Goal: Task Accomplishment & Management: Manage account settings

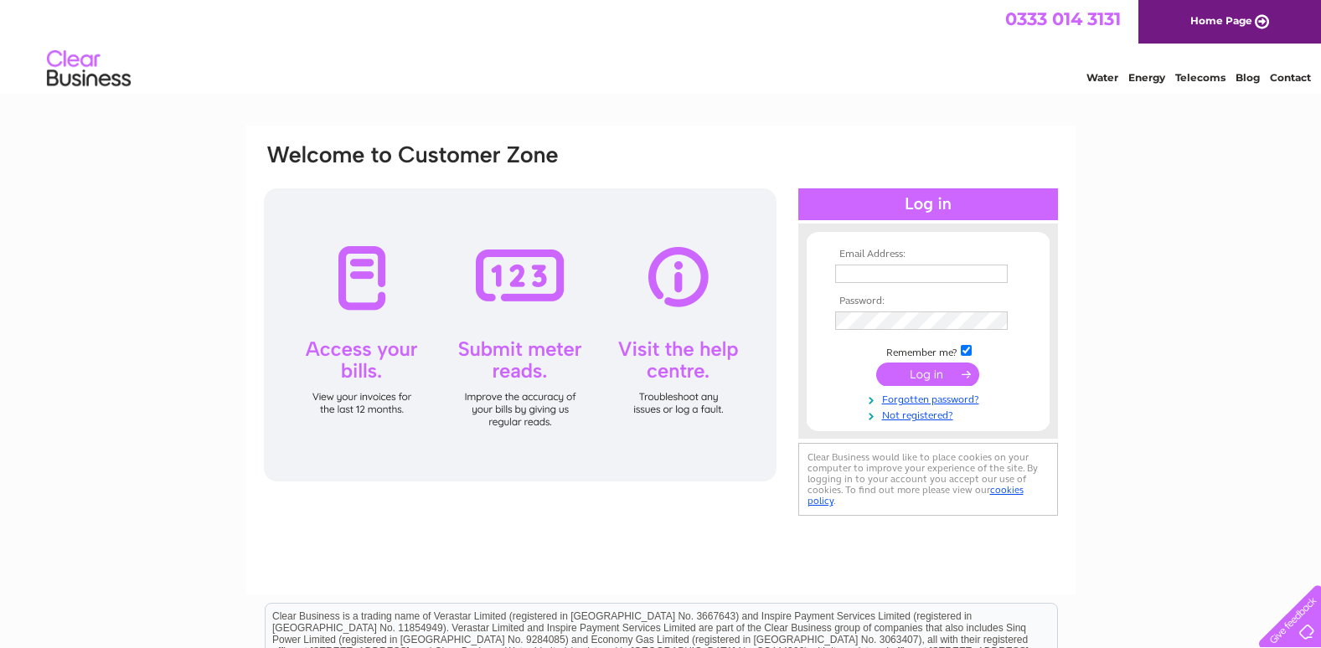
type input "paul@franklinmemorials.com"
click at [915, 374] on input "submit" at bounding box center [927, 374] width 103 height 23
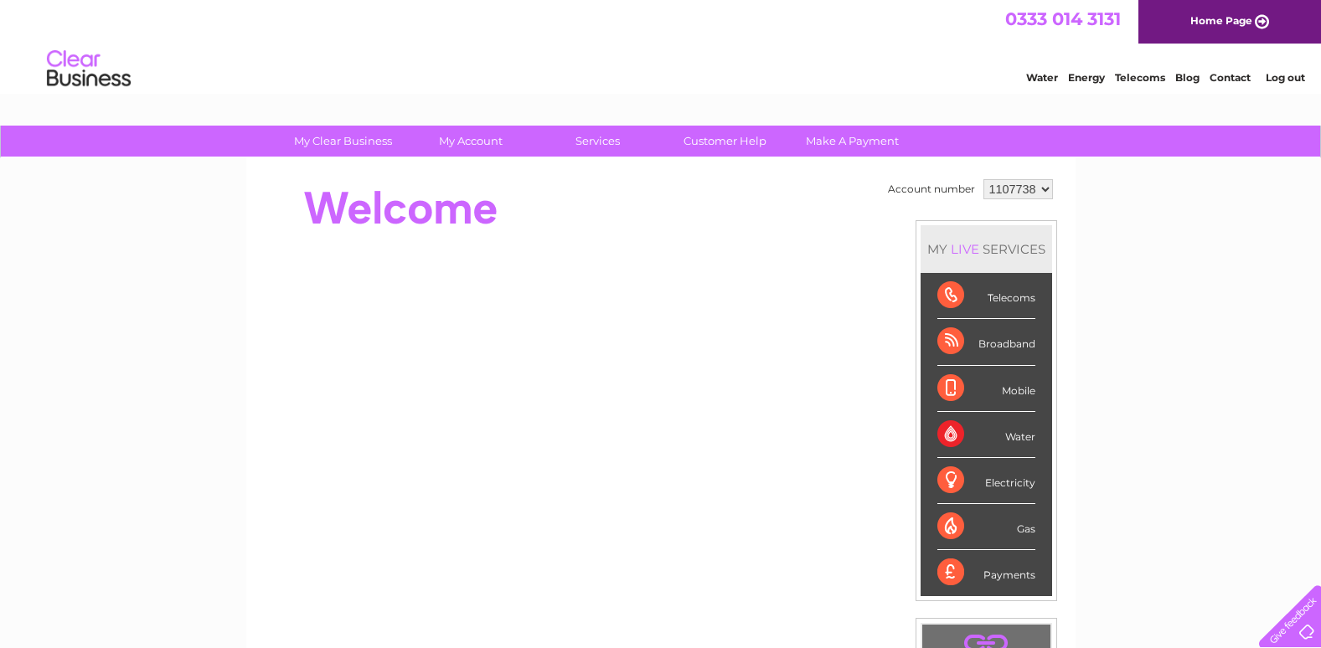
scroll to position [84, 0]
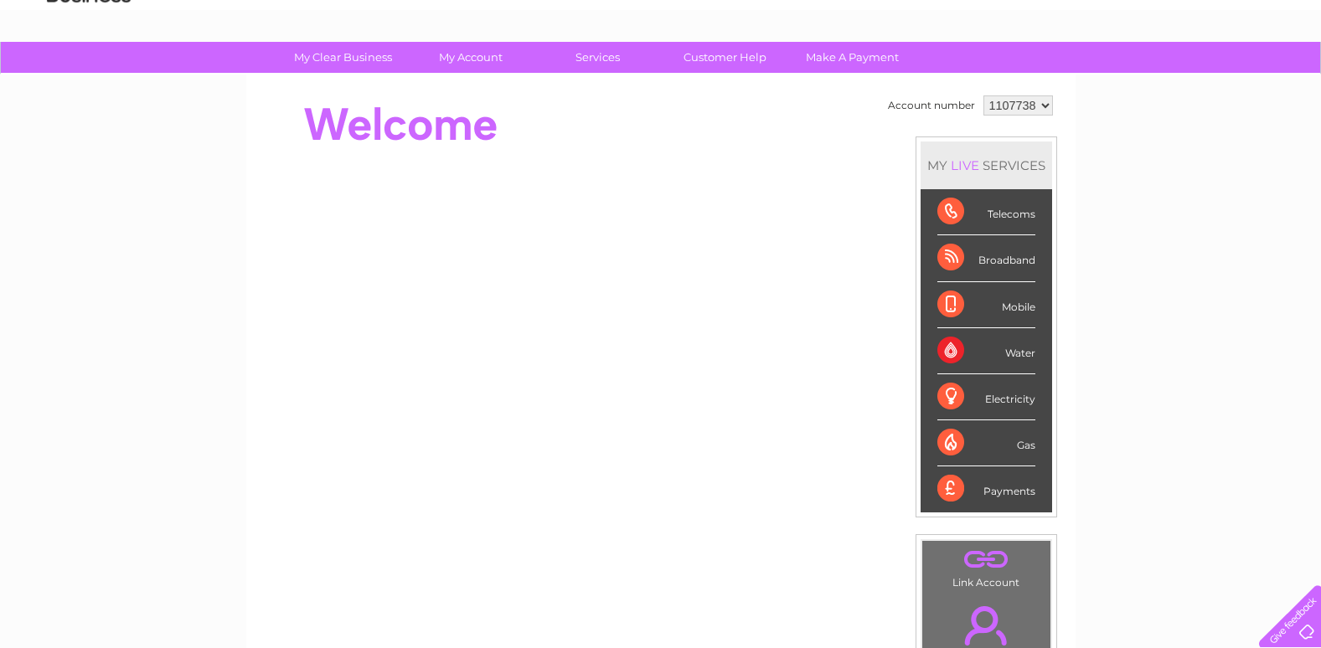
click at [996, 217] on div "Telecoms" at bounding box center [986, 212] width 98 height 46
click at [952, 215] on div "Telecoms" at bounding box center [986, 212] width 98 height 46
click at [947, 212] on div "Telecoms" at bounding box center [986, 212] width 98 height 46
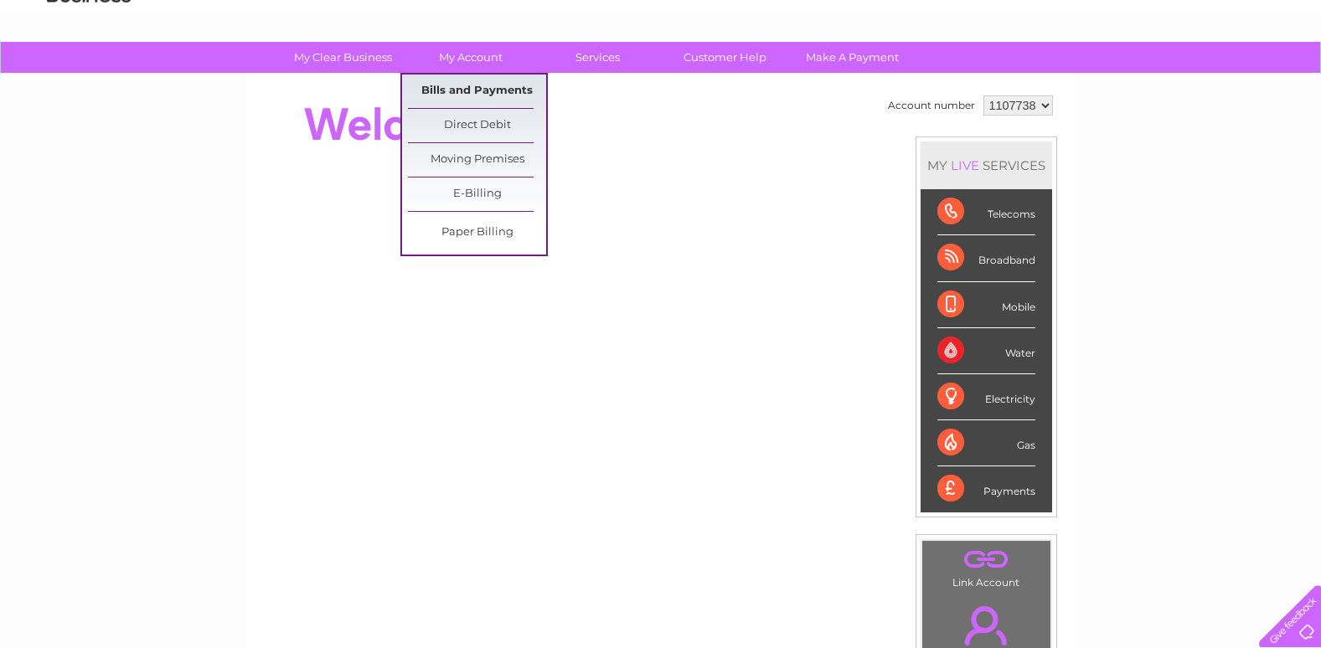
click at [463, 88] on link "Bills and Payments" at bounding box center [477, 92] width 138 height 34
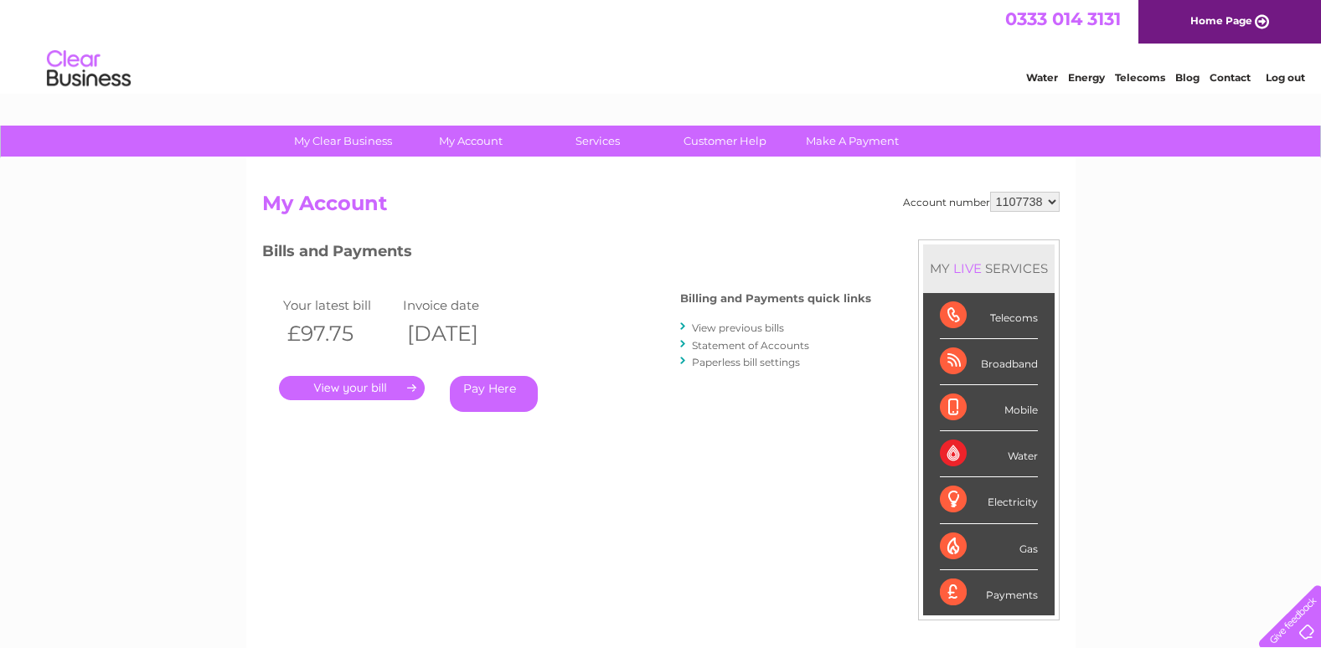
click at [354, 390] on link "." at bounding box center [352, 388] width 146 height 24
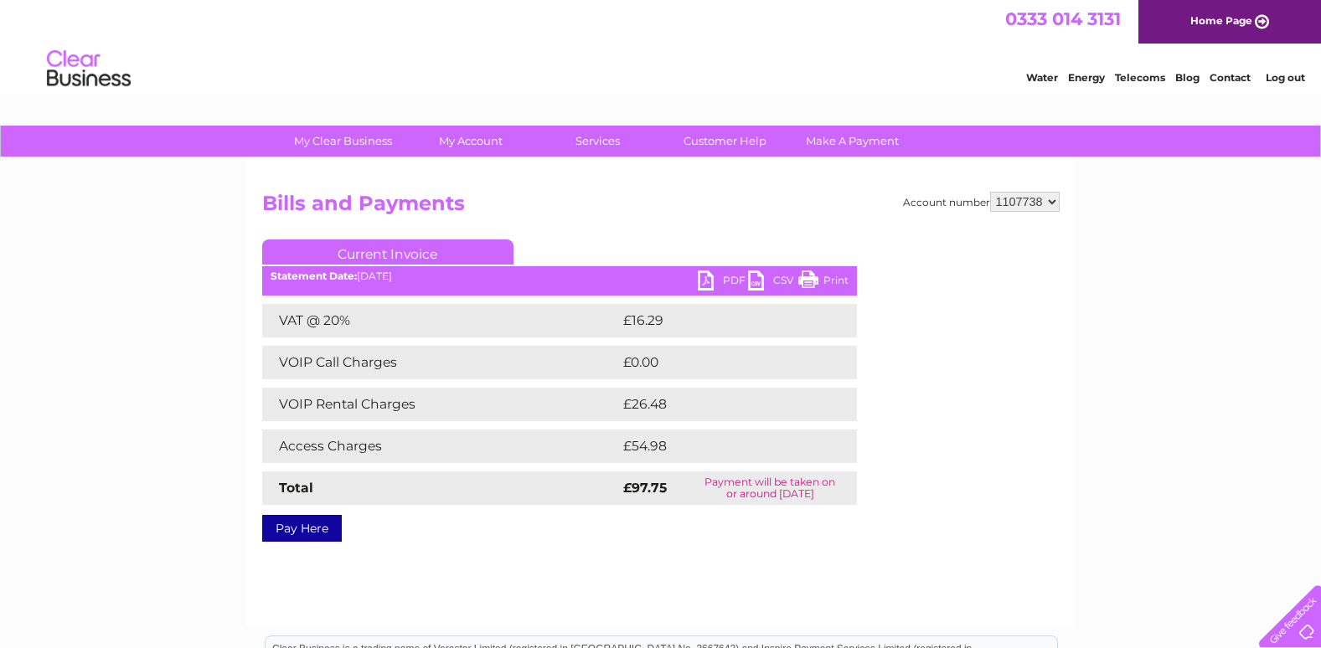
click at [710, 278] on link "PDF" at bounding box center [723, 283] width 50 height 24
